Goal: Transaction & Acquisition: Purchase product/service

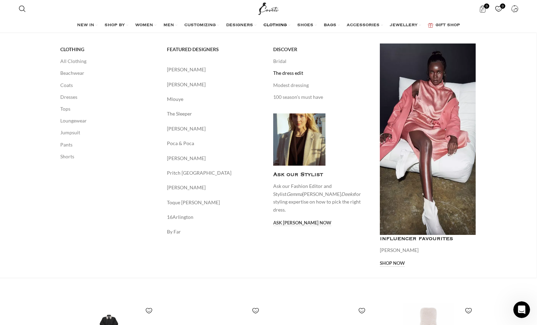
click at [282, 71] on link "The dress edit" at bounding box center [321, 73] width 96 height 12
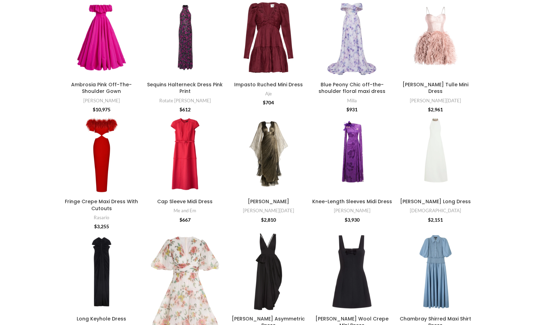
scroll to position [142, 0]
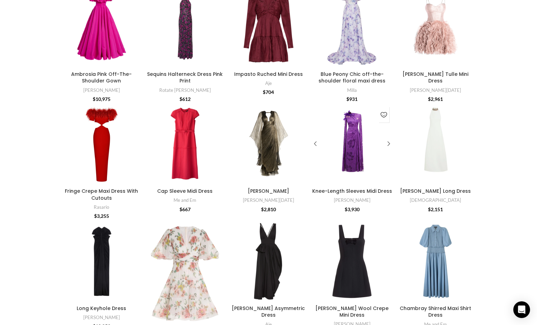
click at [348, 158] on div "Knee-Length Sleeves Midi Dress" at bounding box center [352, 144] width 16 height 82
